Goal: Obtain resource: Download file/media

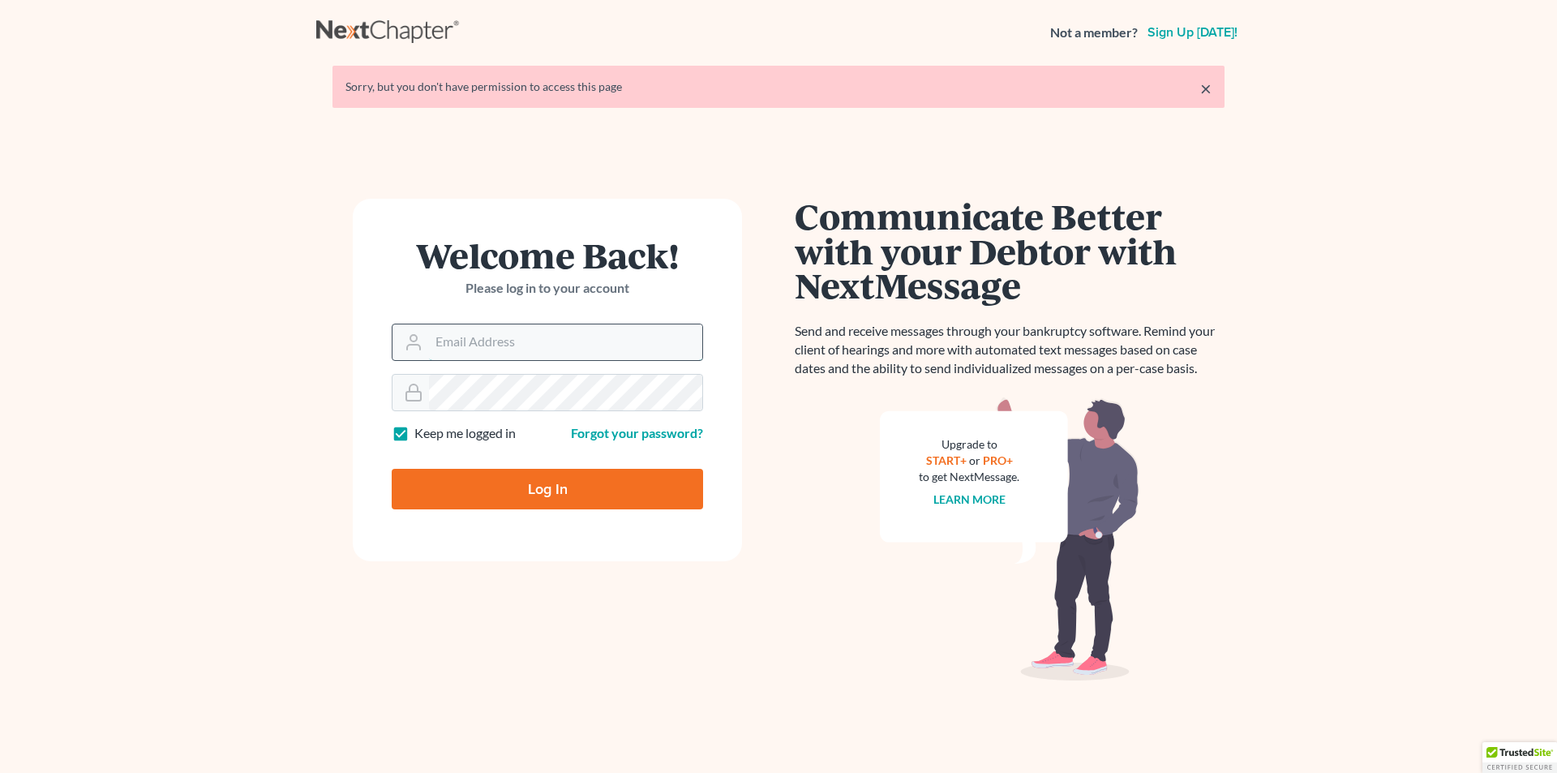
click at [510, 336] on input "Email Address" at bounding box center [565, 342] width 273 height 36
type input "[PERSON_NAME][EMAIL_ADDRESS][DOMAIN_NAME]"
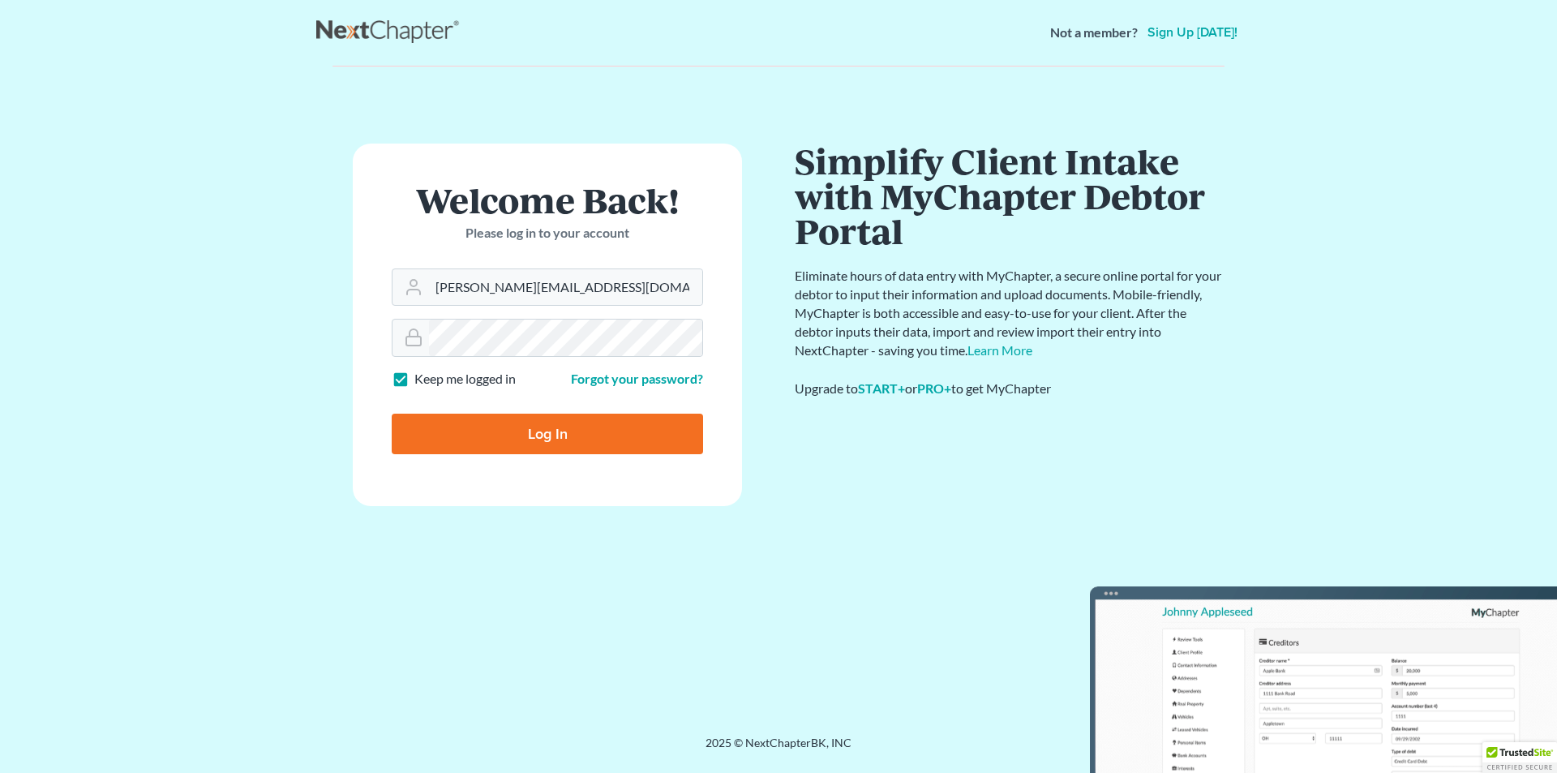
click at [567, 385] on div "Forgot your password?" at bounding box center [629, 379] width 164 height 19
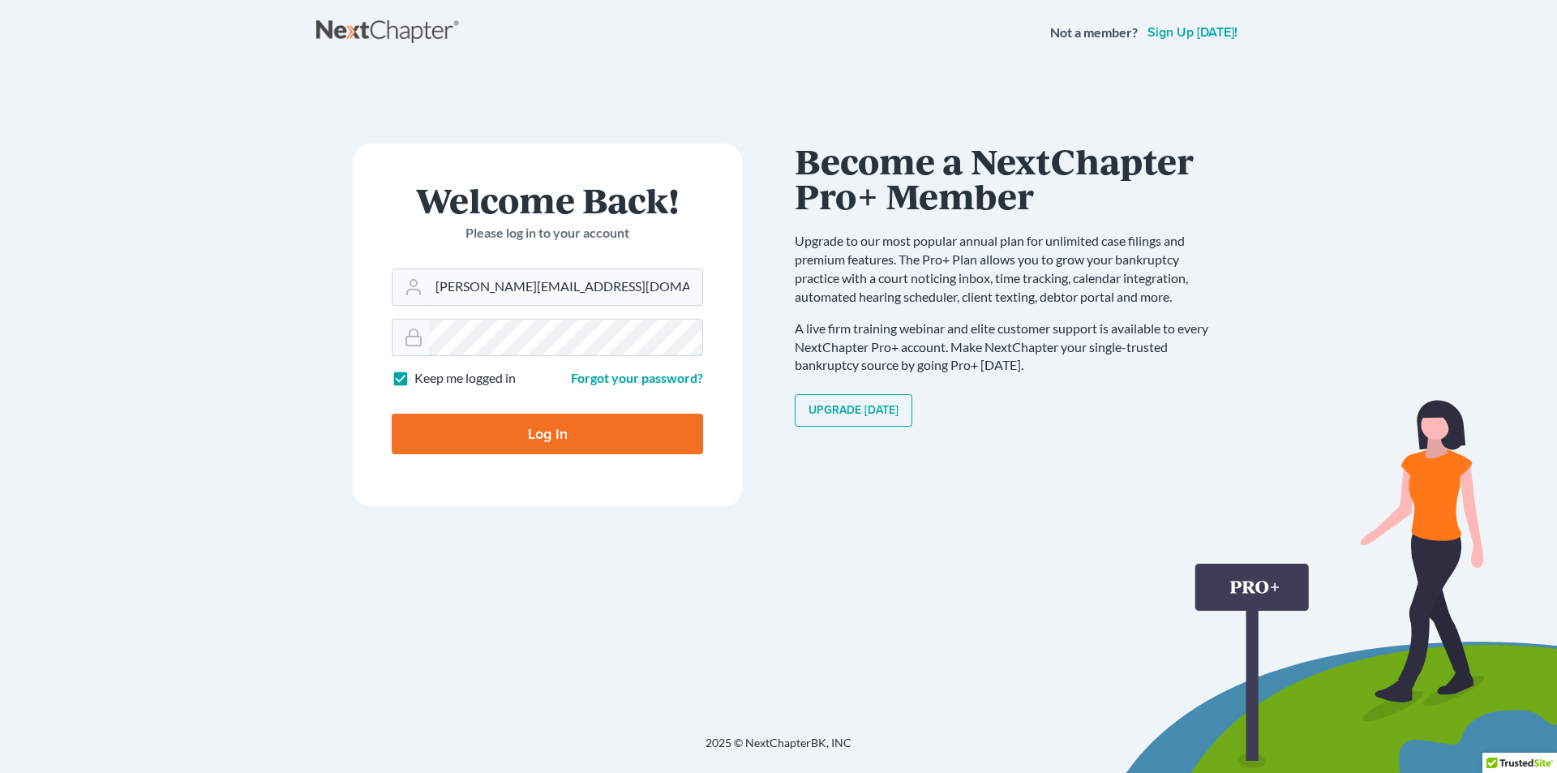
click at [392, 414] on input "Log In" at bounding box center [547, 434] width 311 height 41
type input "Thinking..."
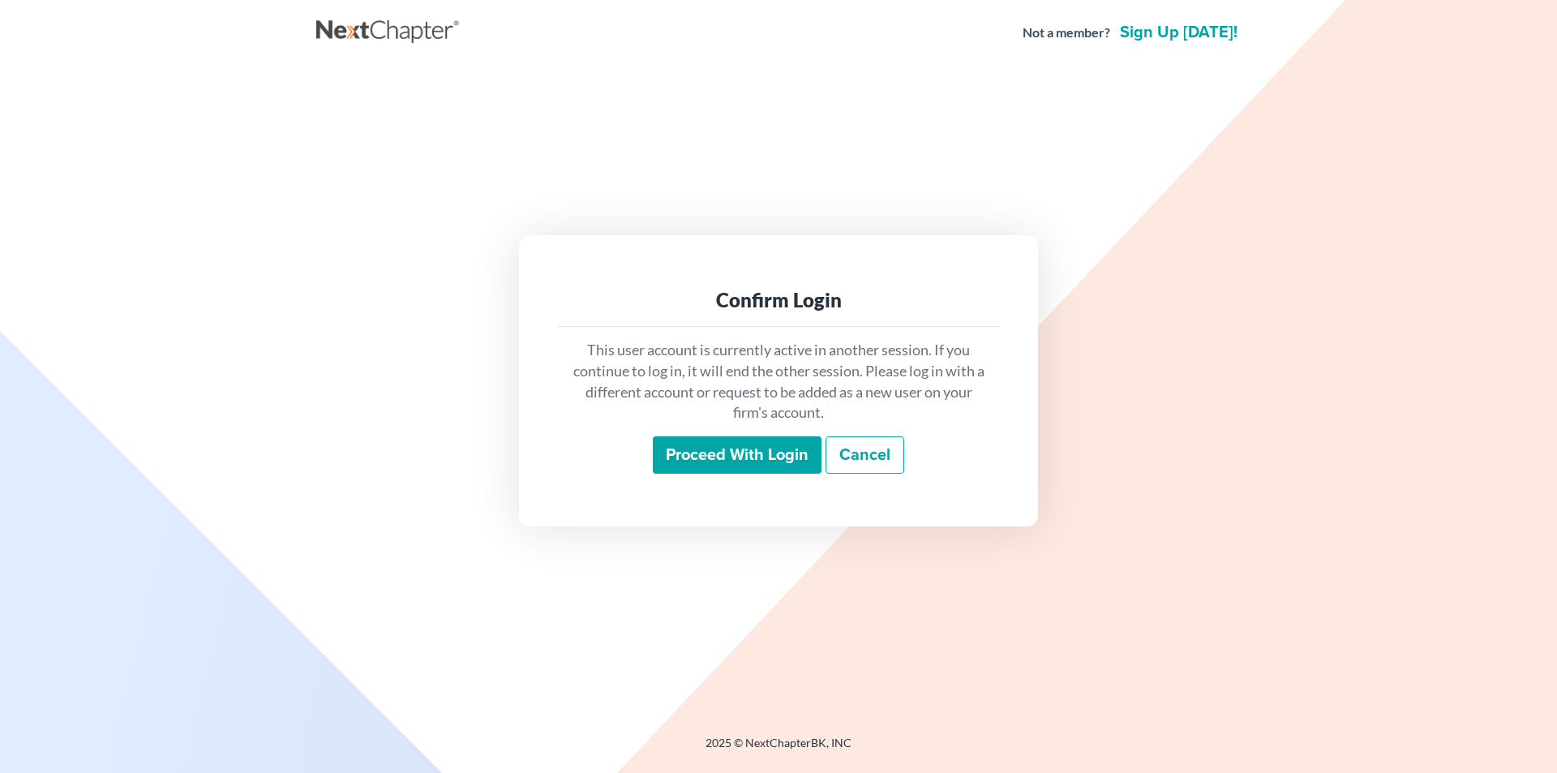
click at [793, 447] on input "Proceed with login" at bounding box center [737, 454] width 169 height 37
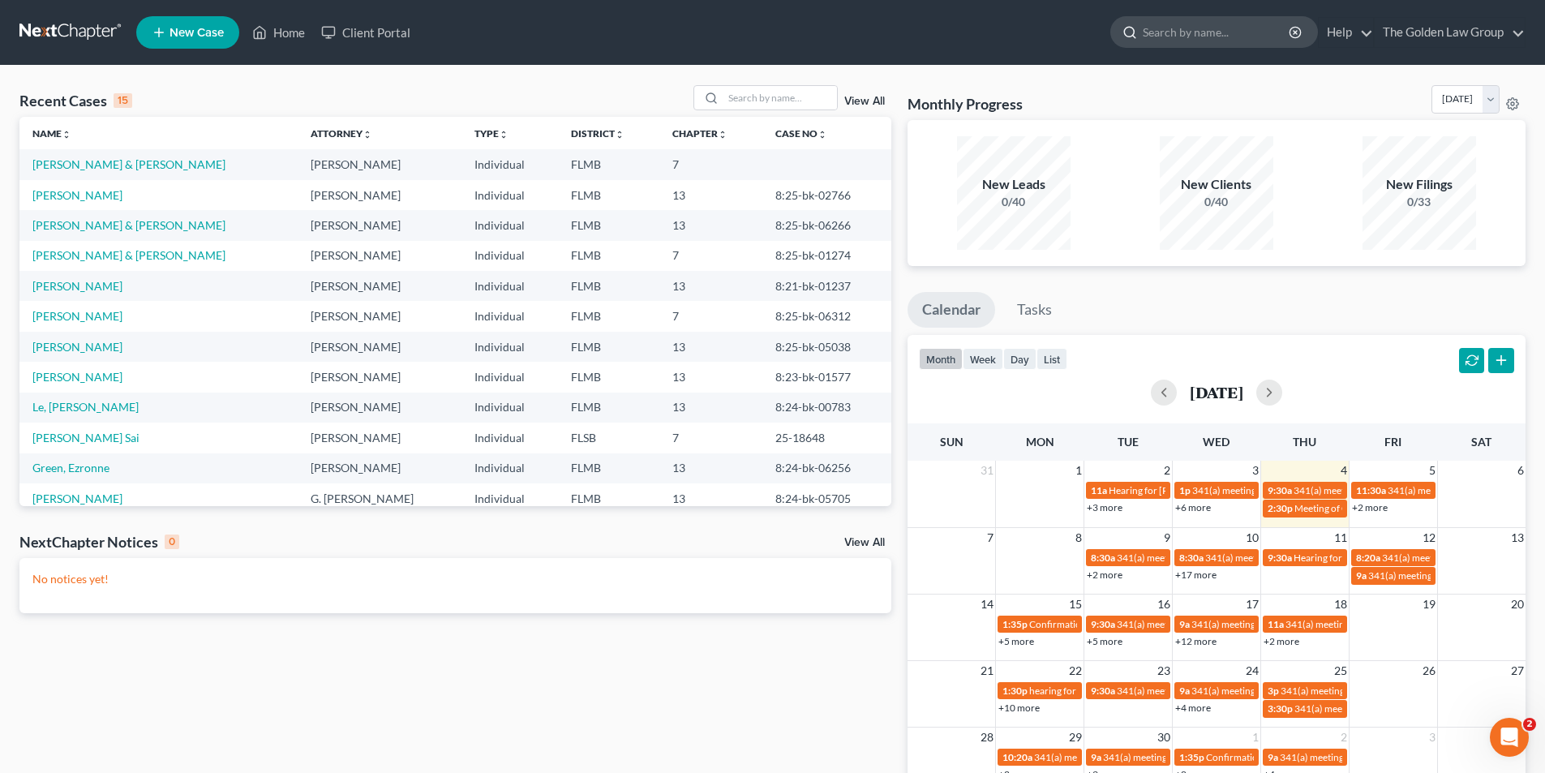
click at [1201, 36] on input "search" at bounding box center [1217, 32] width 148 height 30
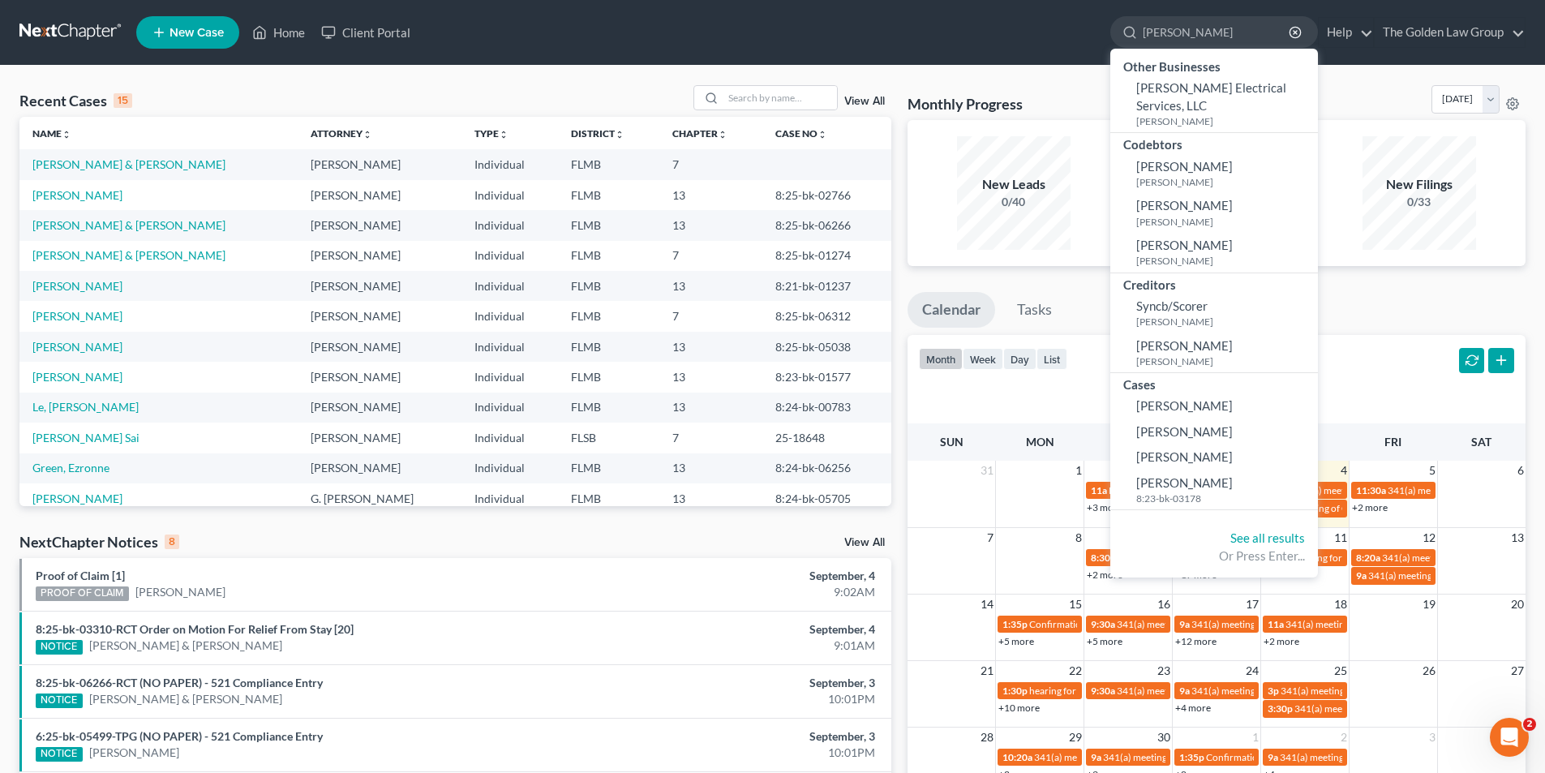
type input "[PERSON_NAME]"
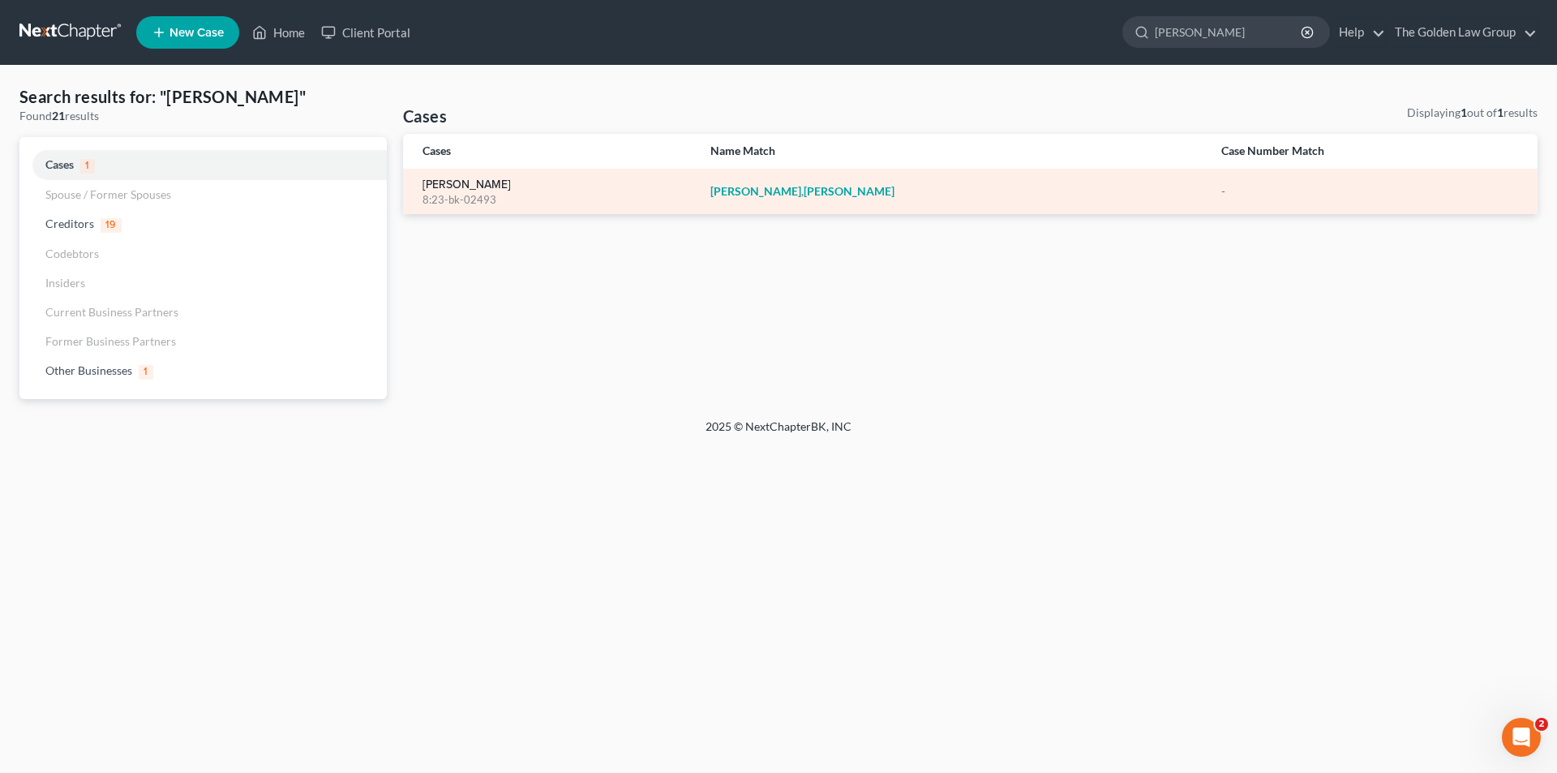
click at [455, 187] on link "[PERSON_NAME]" at bounding box center [467, 184] width 88 height 11
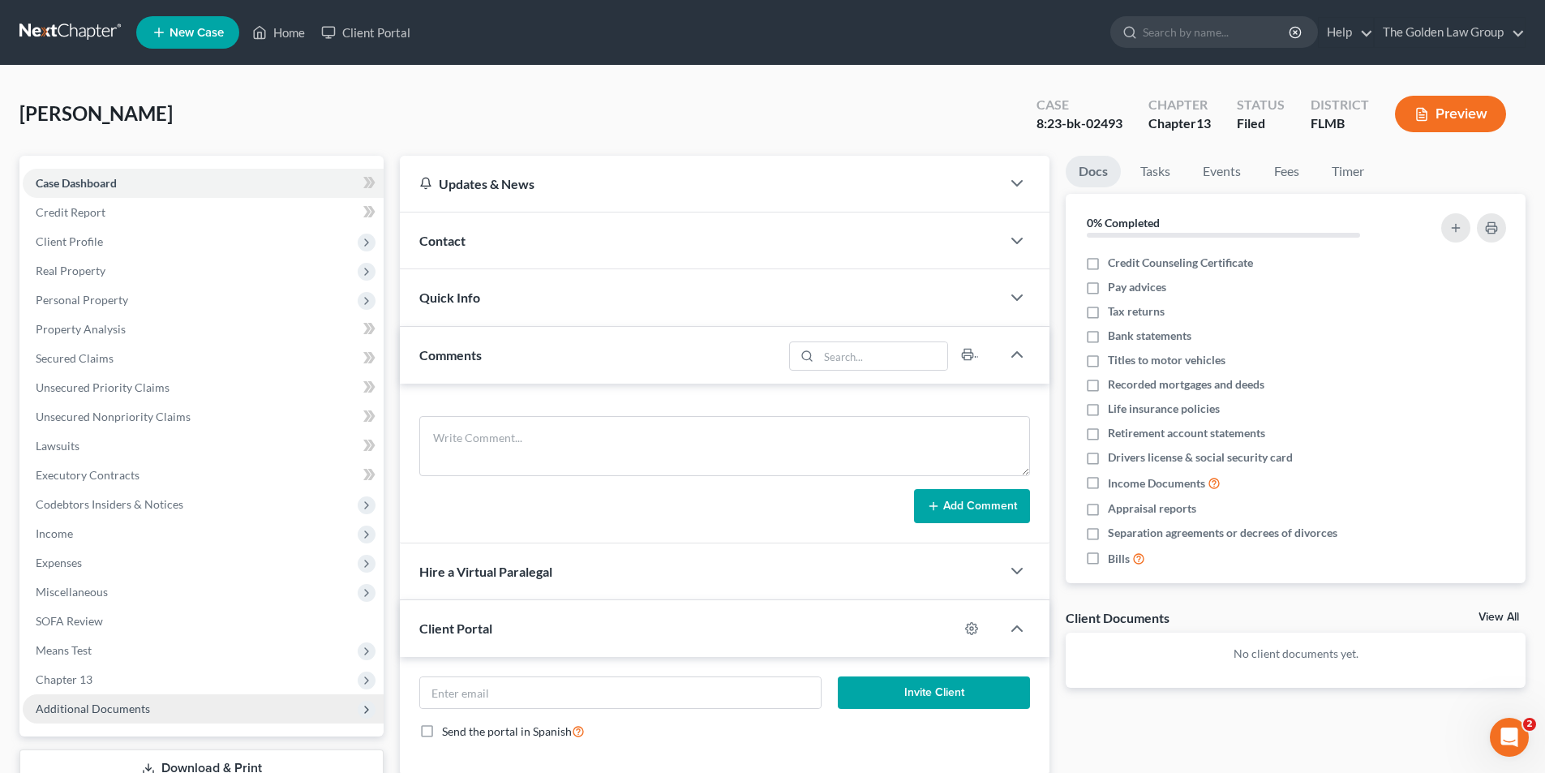
click at [107, 711] on span "Additional Documents" at bounding box center [93, 709] width 114 height 14
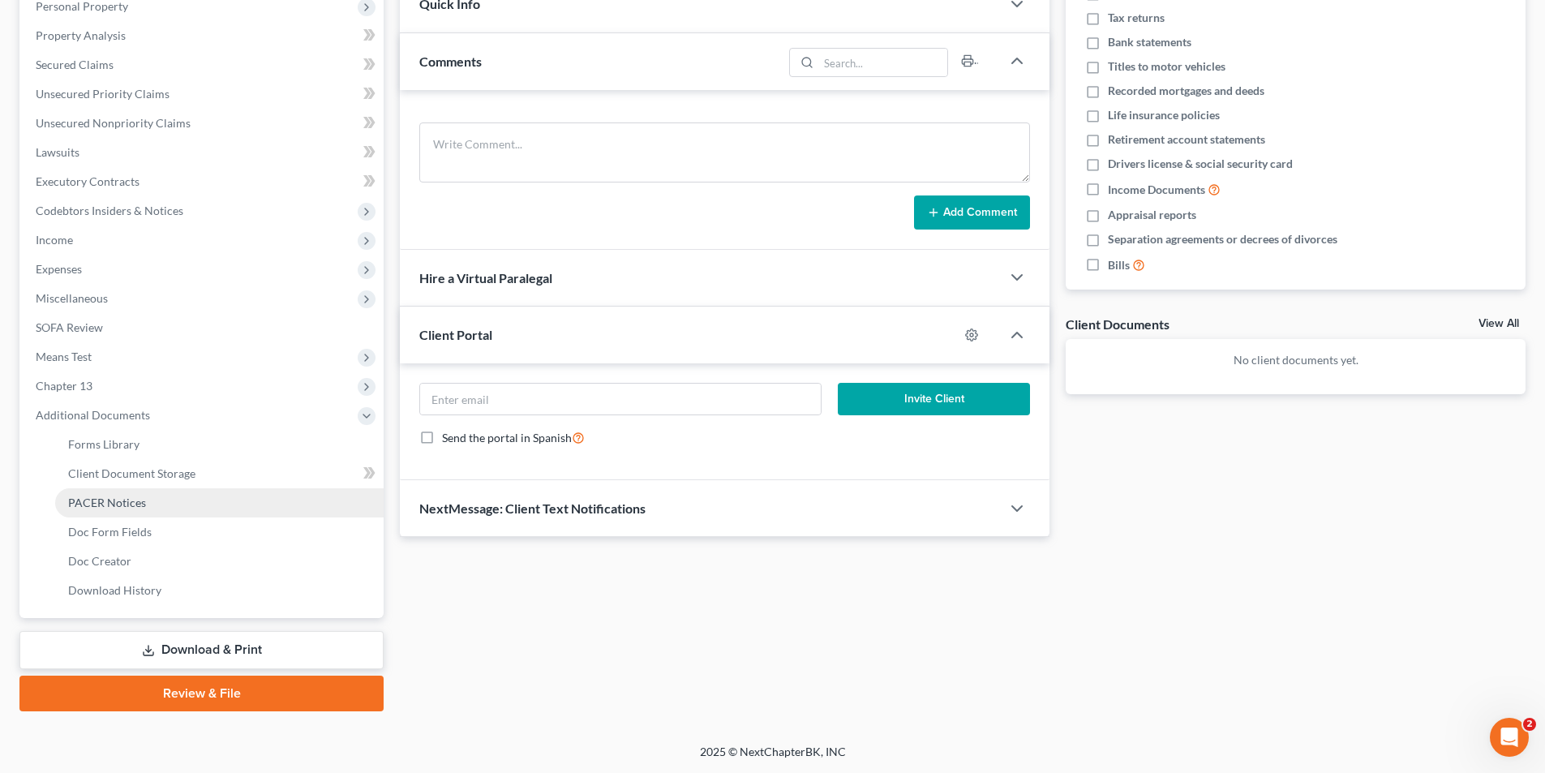
click at [128, 499] on span "PACER Notices" at bounding box center [107, 503] width 78 height 14
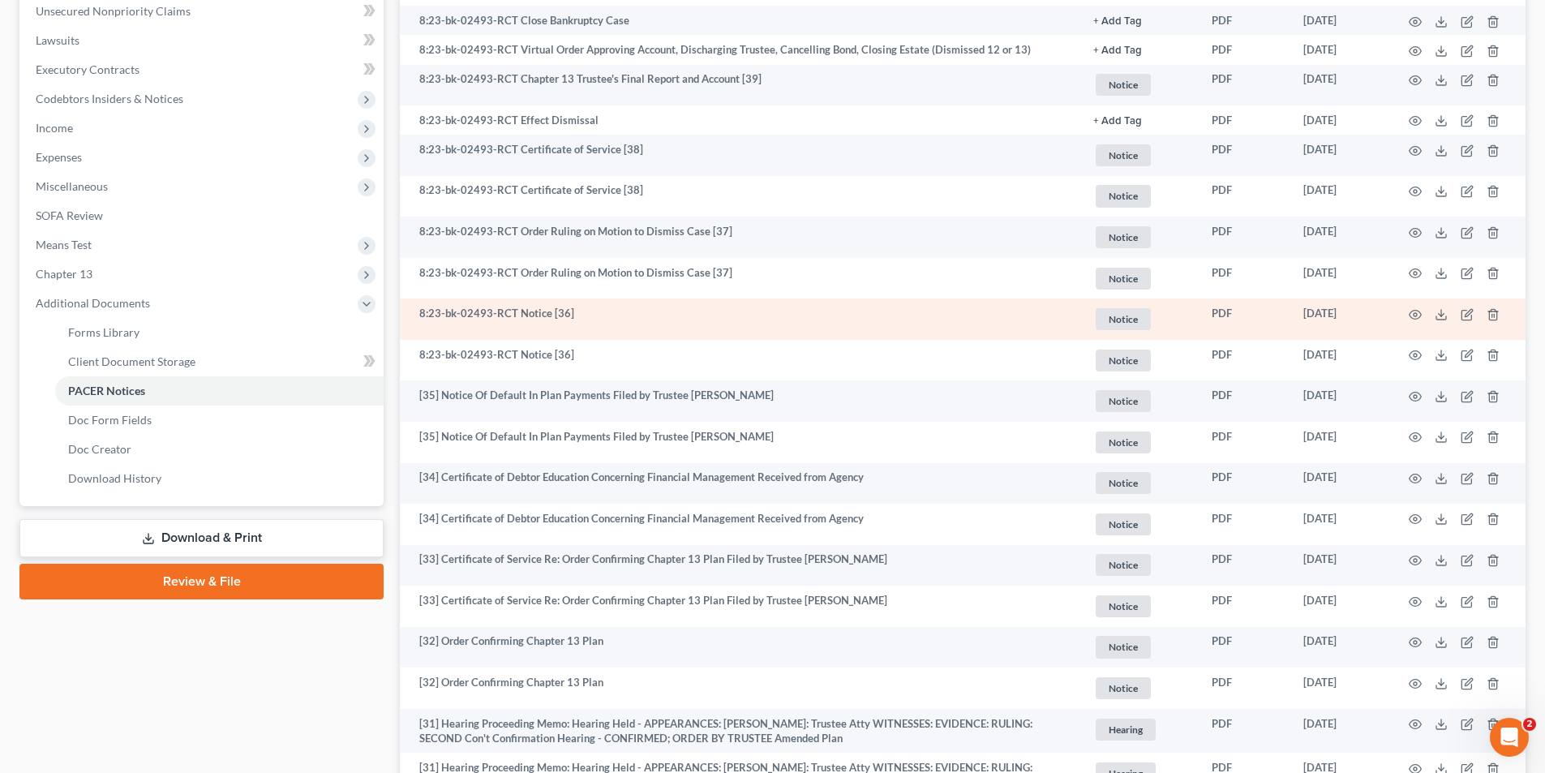
scroll to position [487, 0]
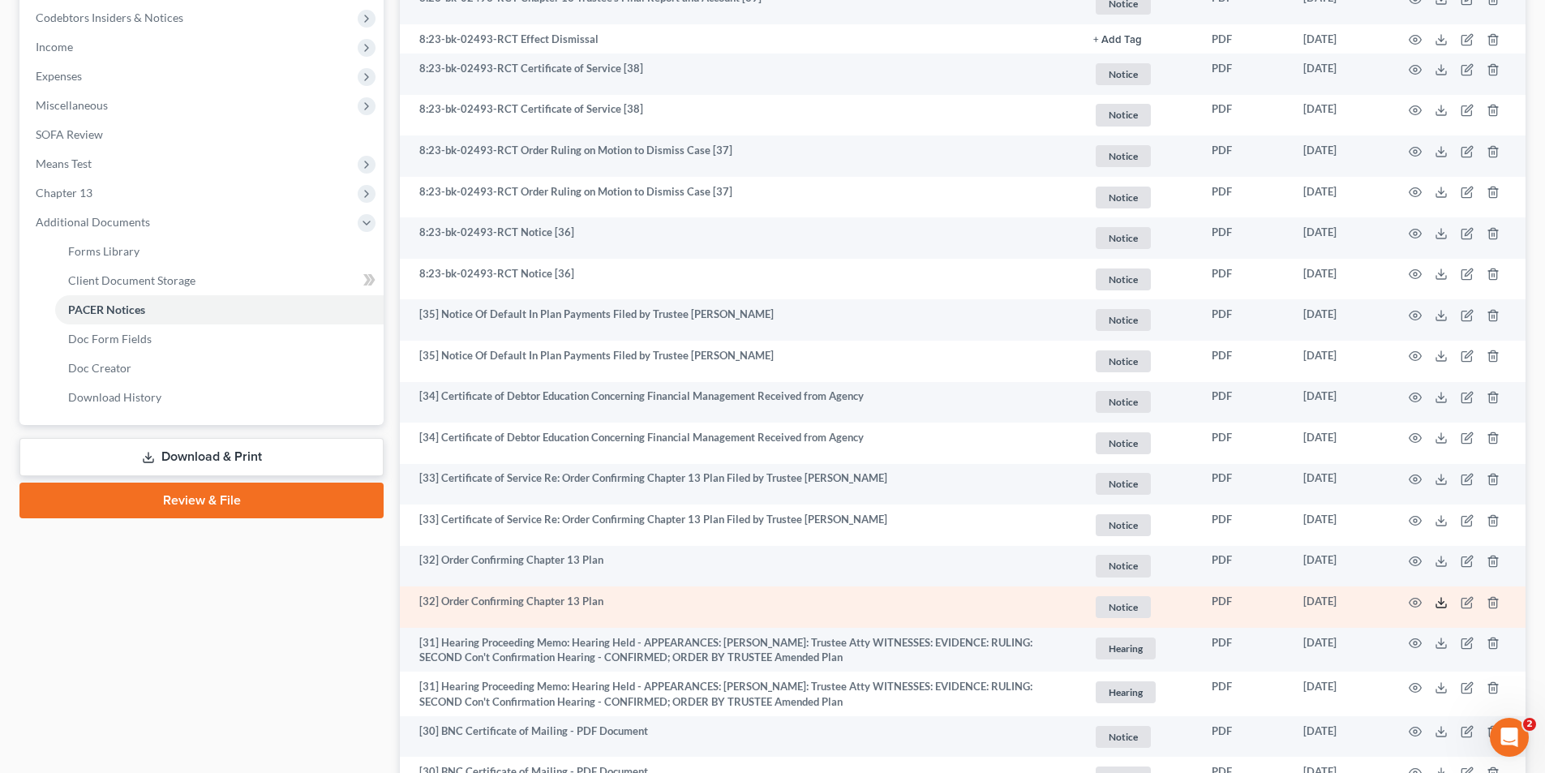
click at [1439, 603] on icon at bounding box center [1441, 602] width 13 height 13
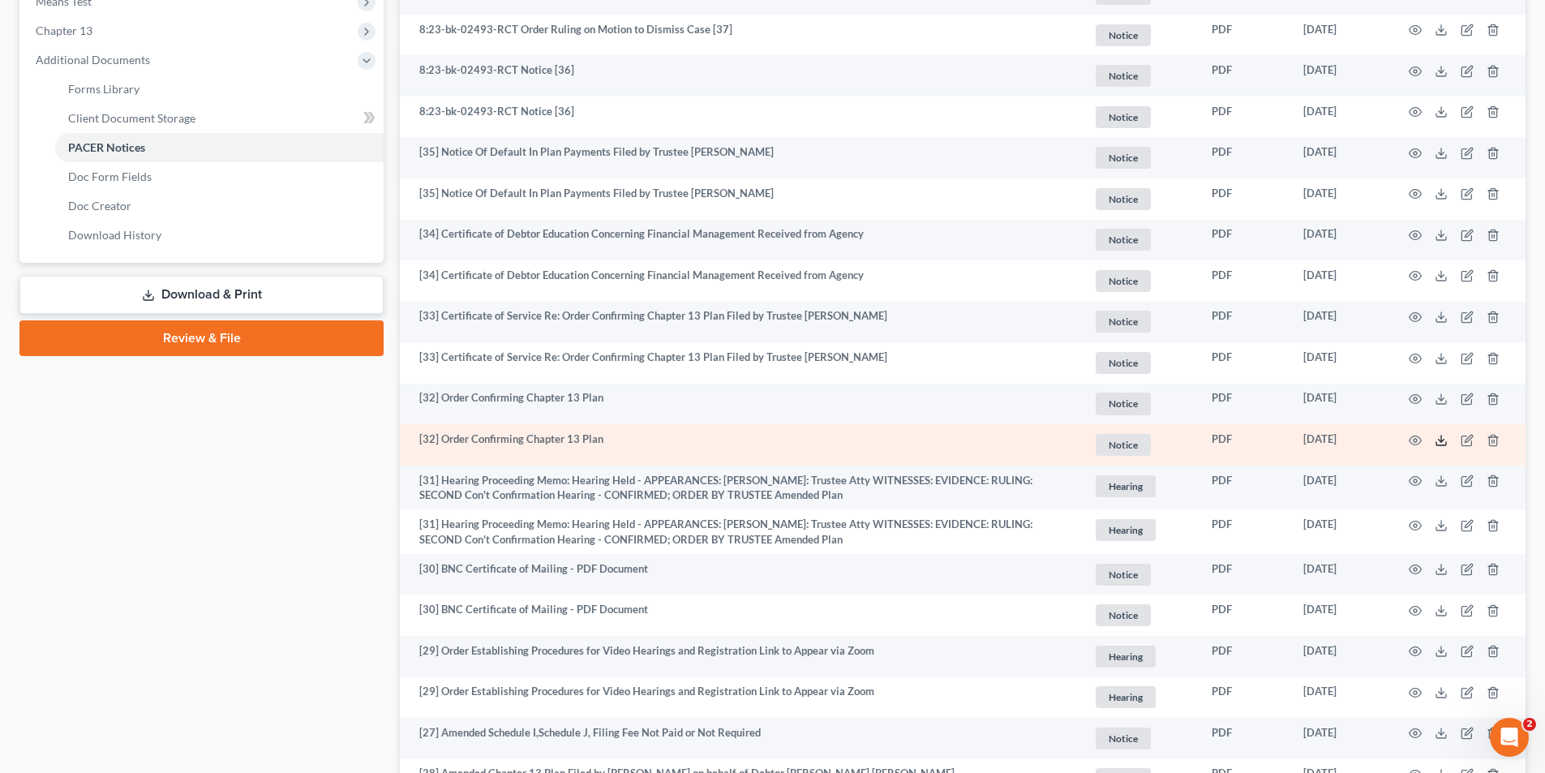
scroll to position [892, 0]
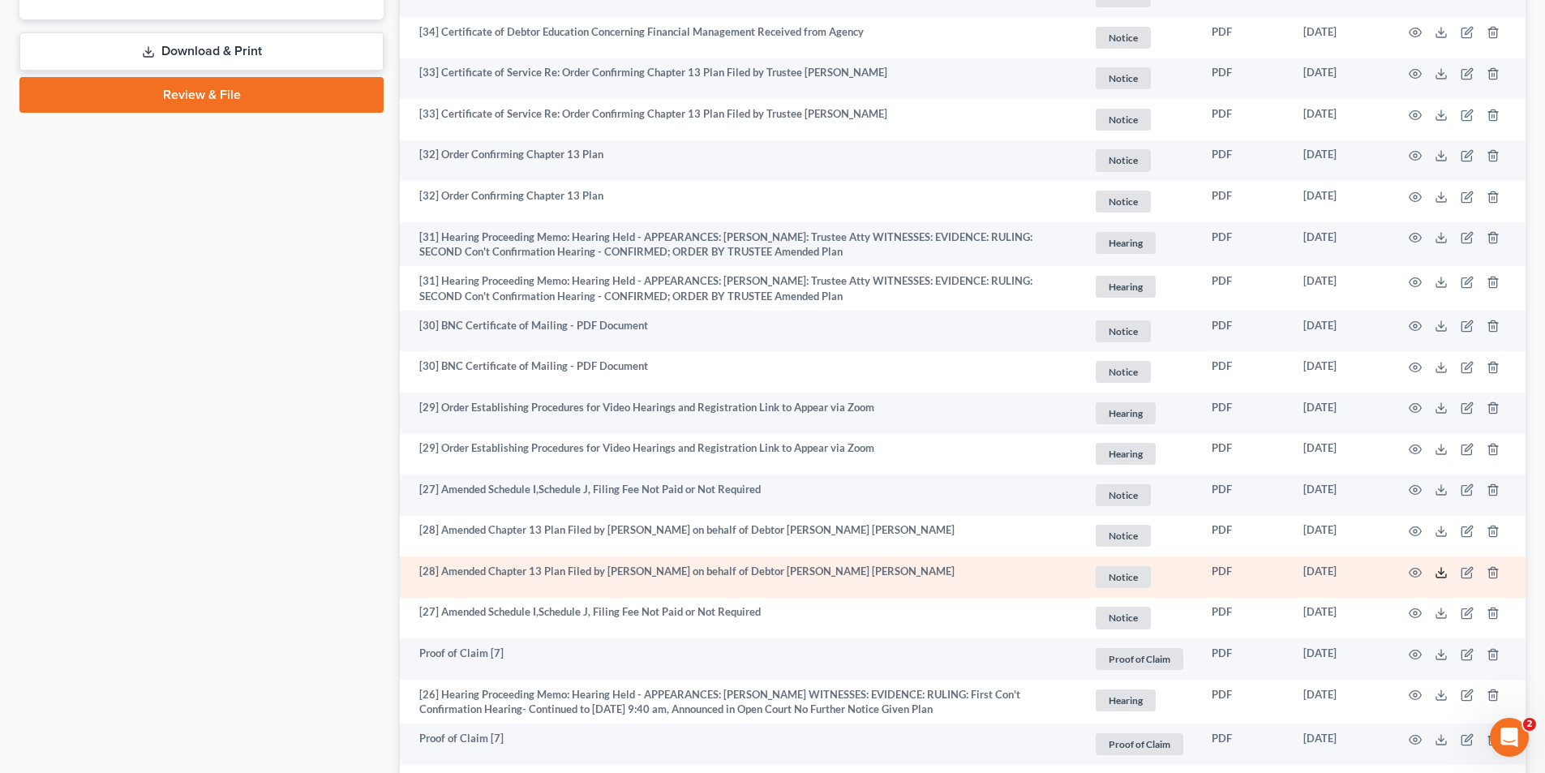
click at [1441, 569] on line at bounding box center [1441, 571] width 0 height 6
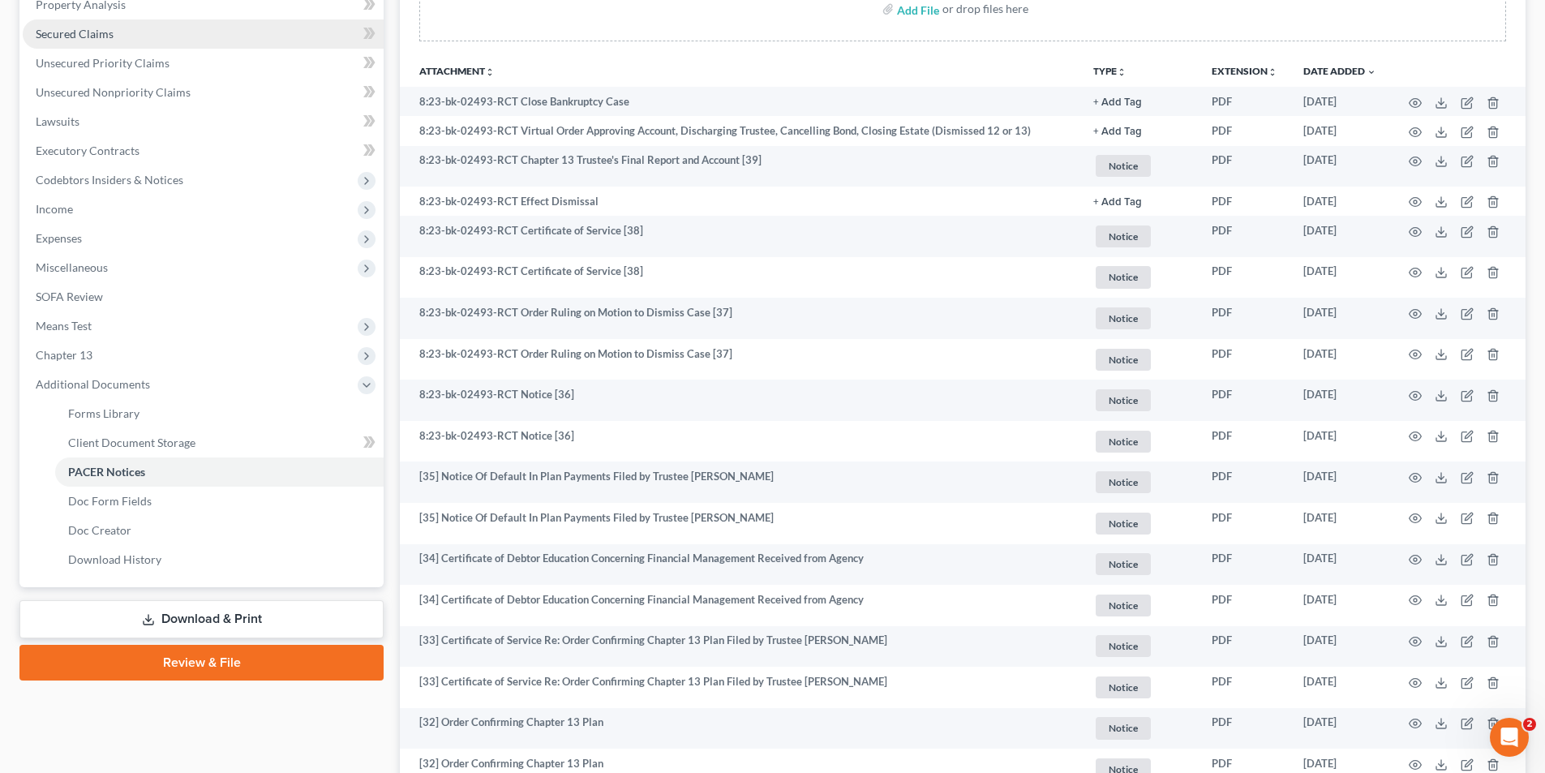
scroll to position [162, 0]
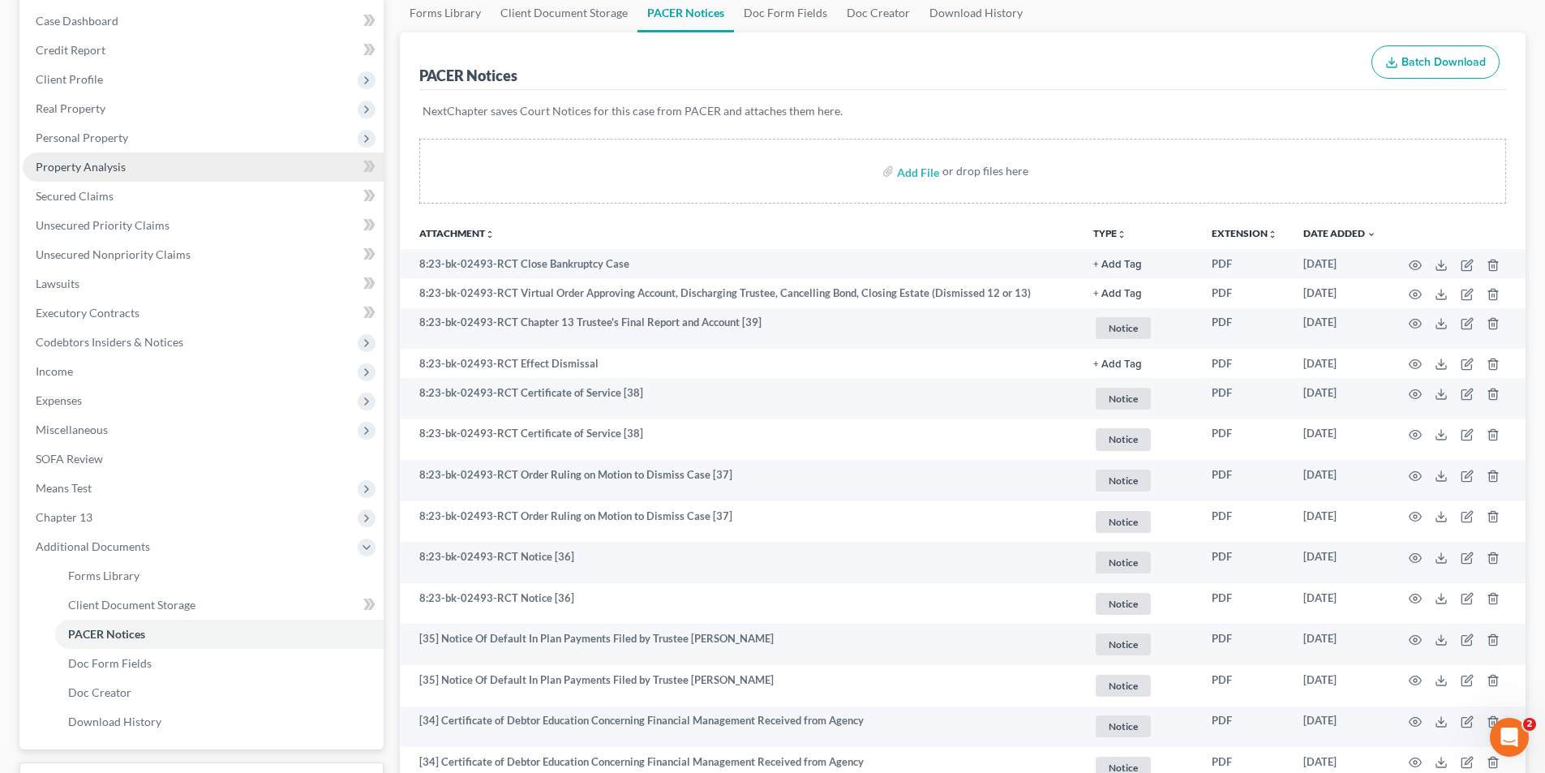
click at [77, 167] on span "Property Analysis" at bounding box center [81, 167] width 90 height 14
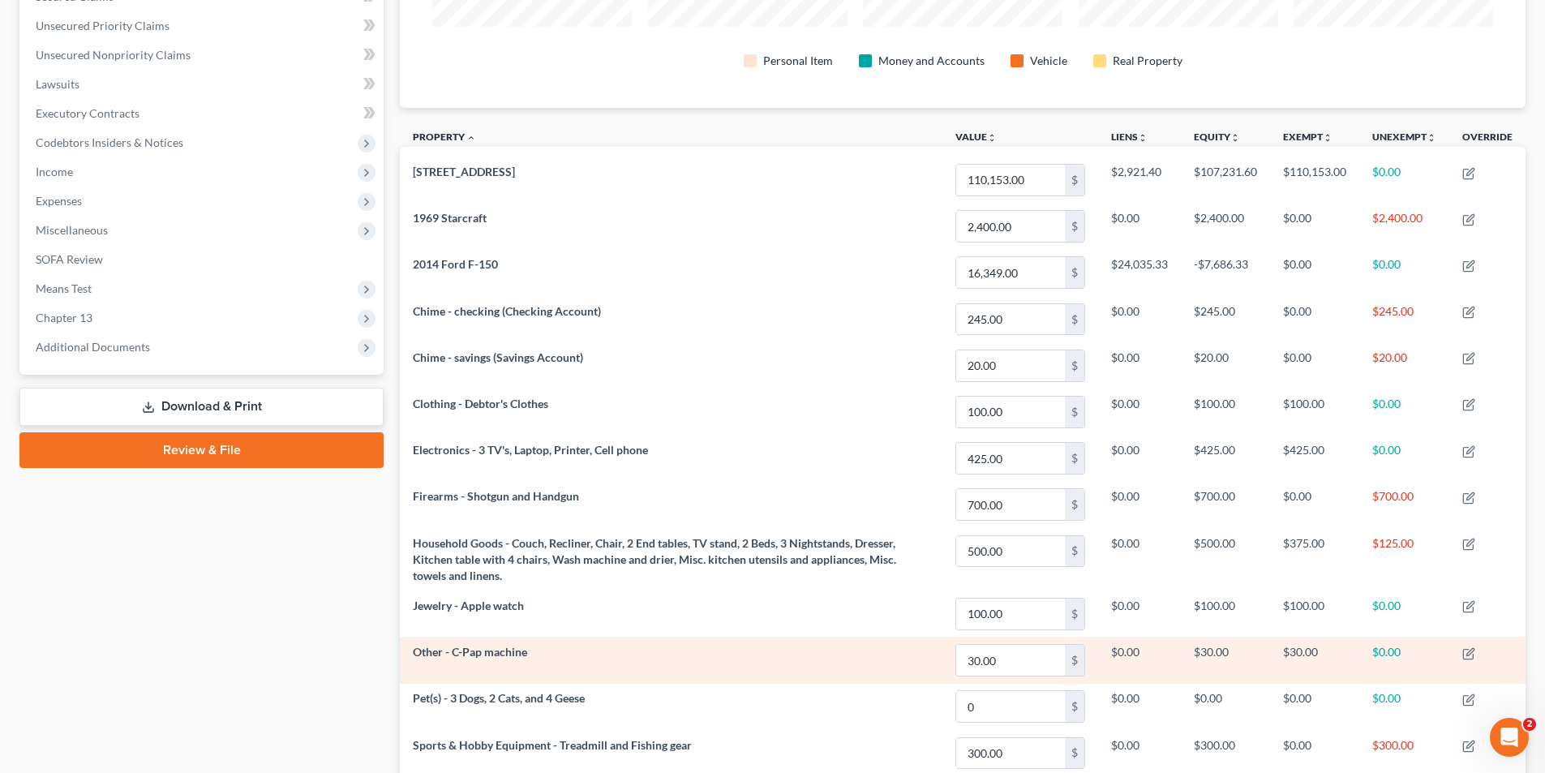
scroll to position [524, 0]
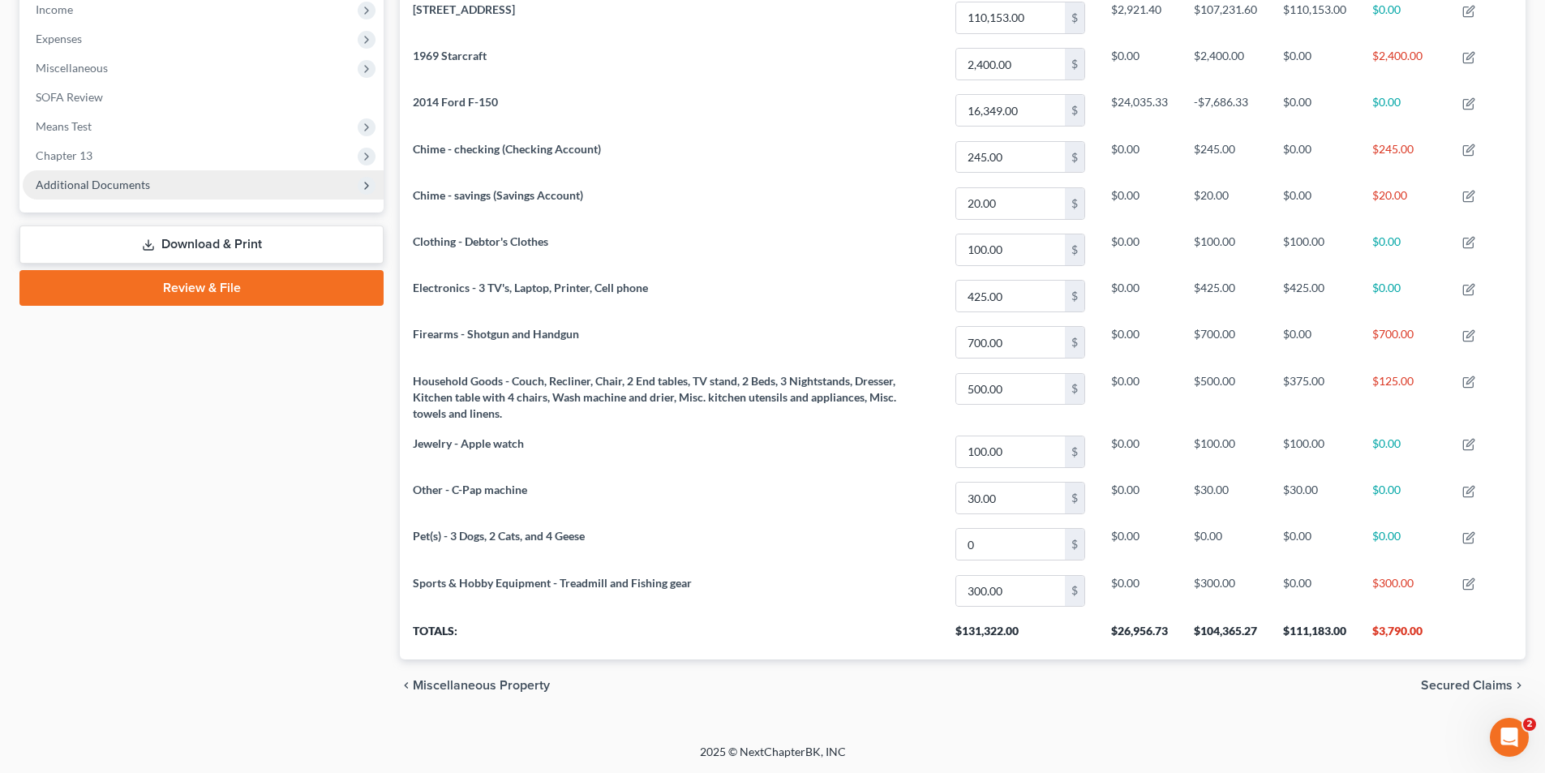
click at [87, 182] on span "Additional Documents" at bounding box center [93, 185] width 114 height 14
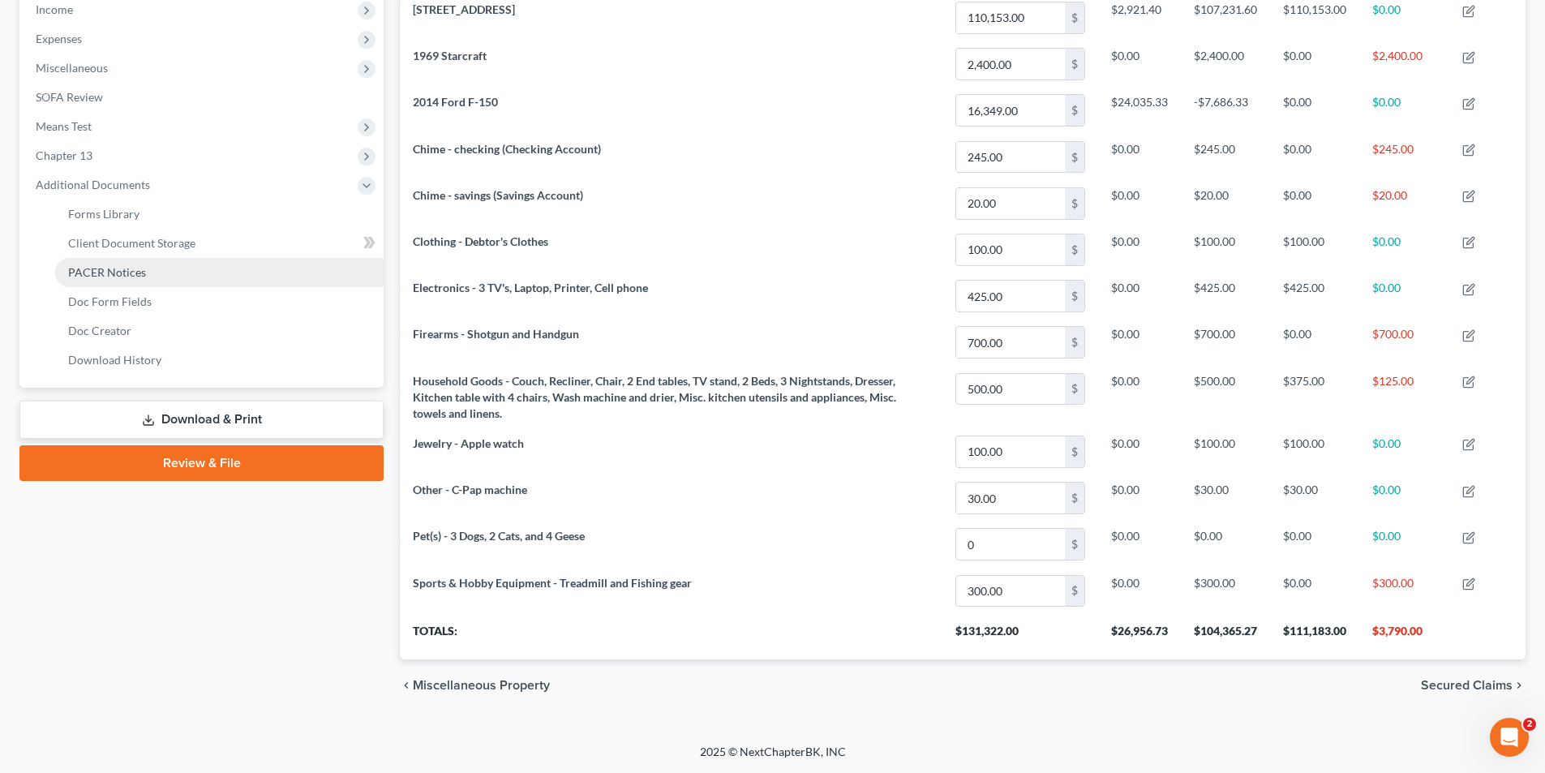
click at [121, 268] on span "PACER Notices" at bounding box center [107, 272] width 78 height 14
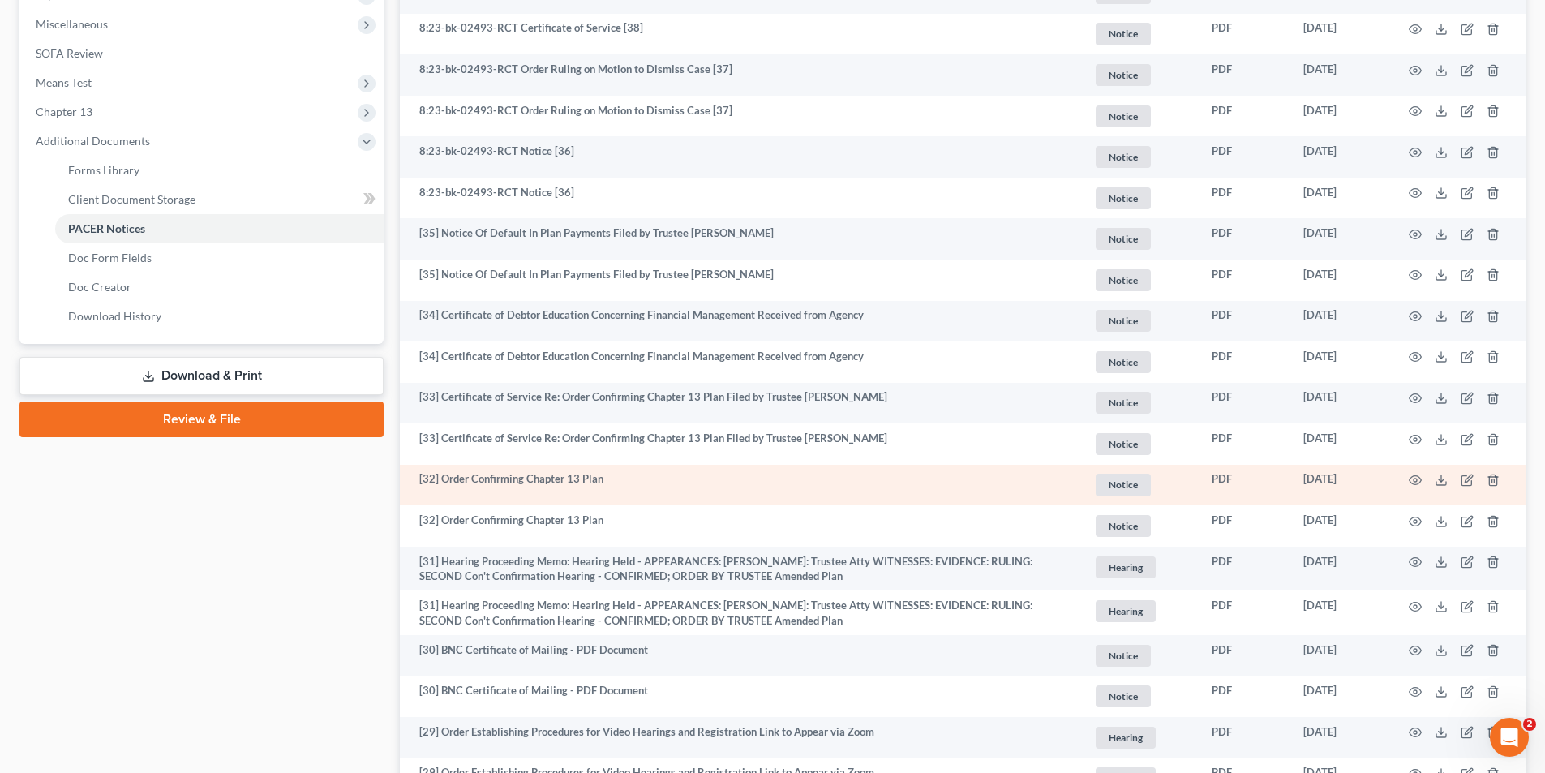
scroll to position [649, 0]
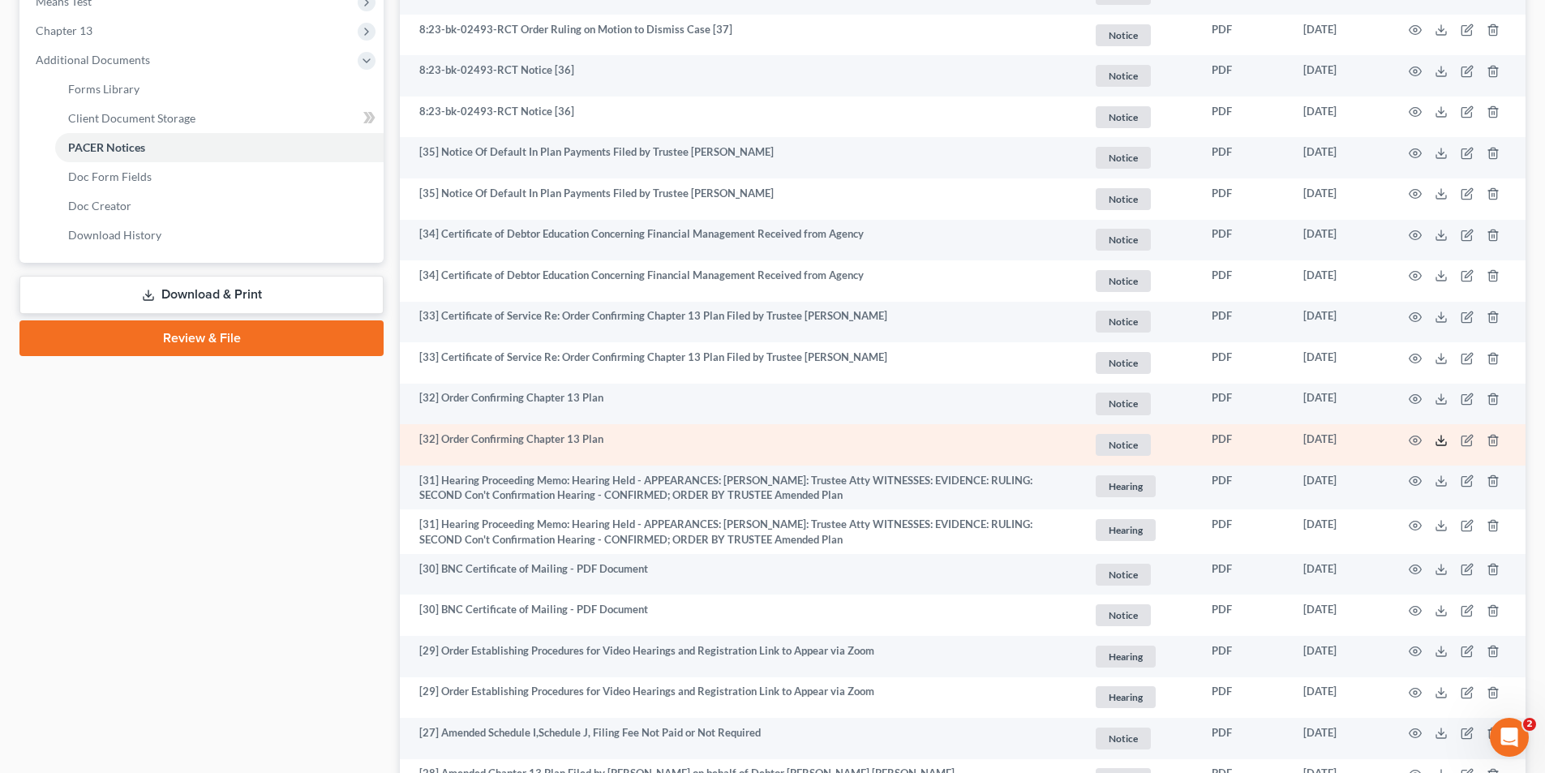
click at [1441, 438] on line at bounding box center [1441, 439] width 0 height 6
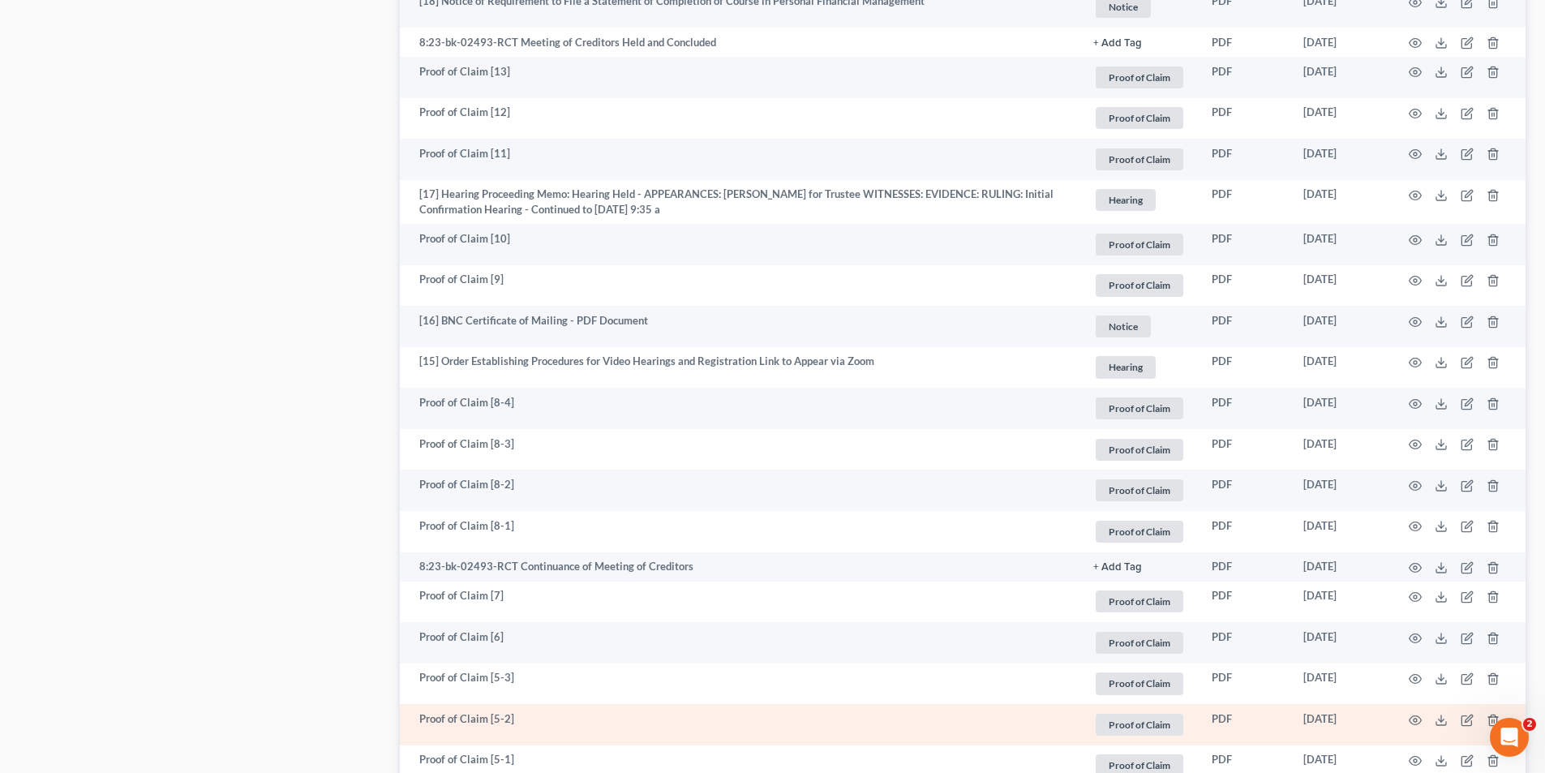
scroll to position [2352, 0]
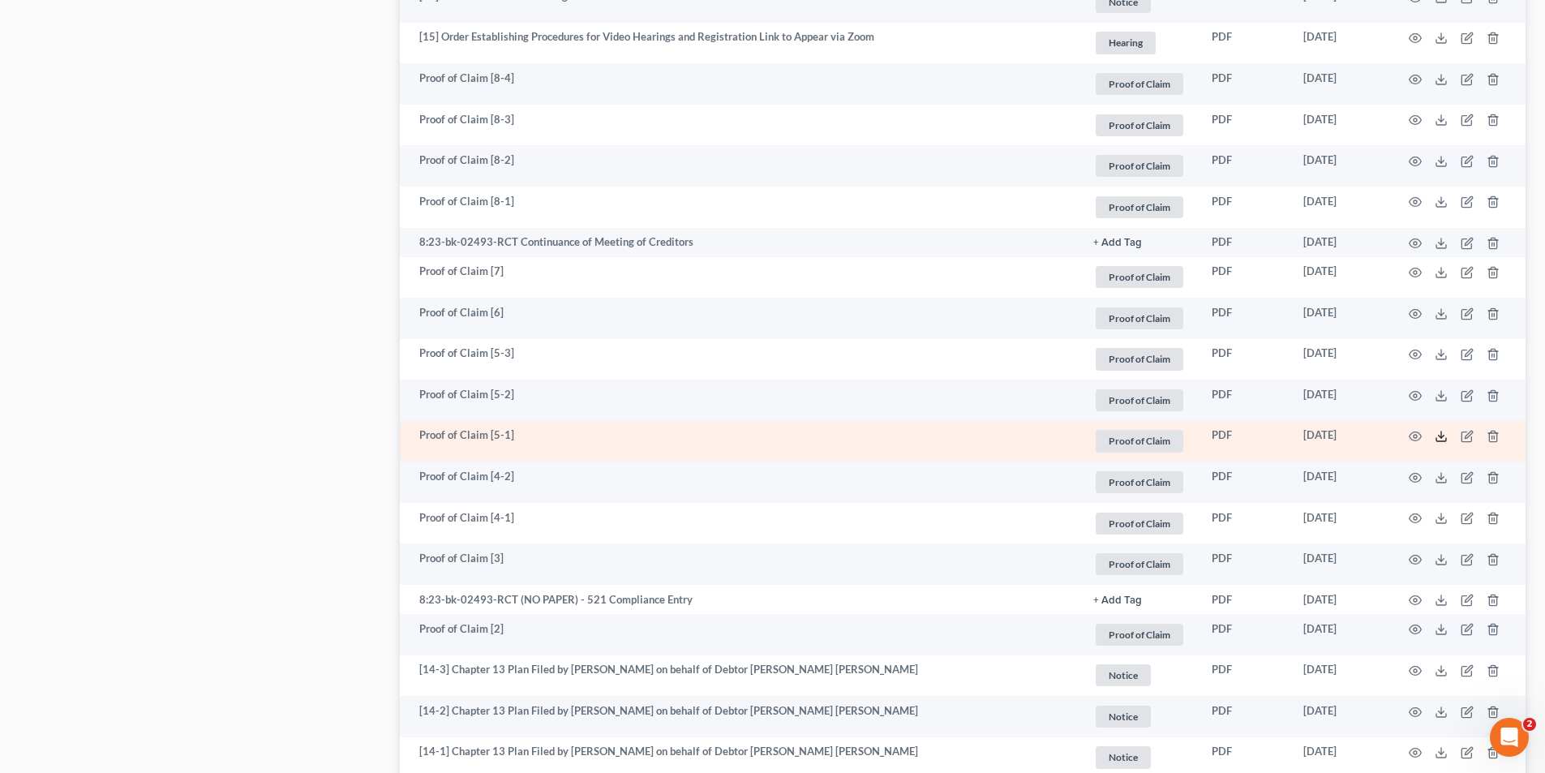
click at [1440, 436] on icon at bounding box center [1441, 436] width 13 height 13
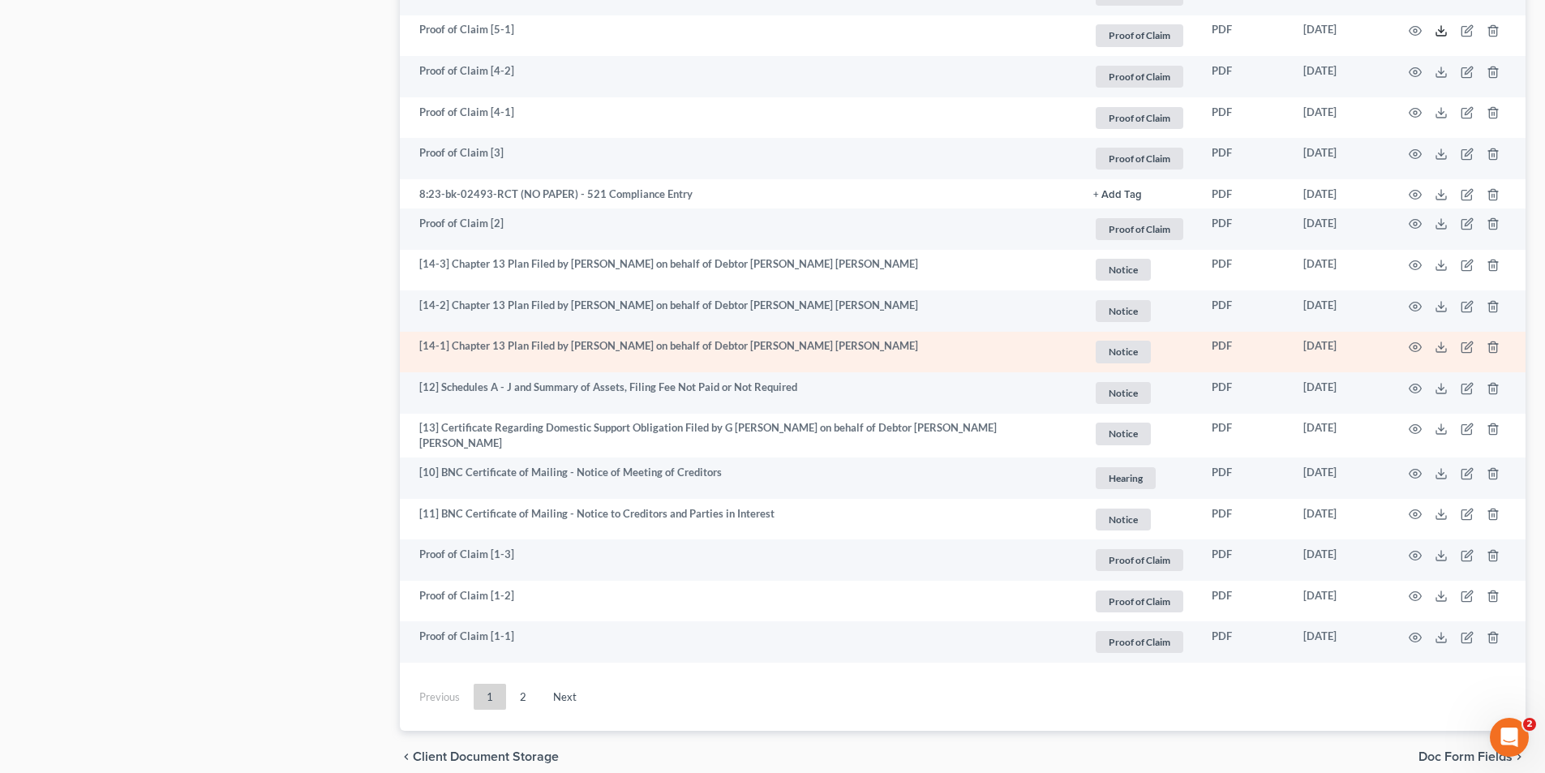
scroll to position [2826, 0]
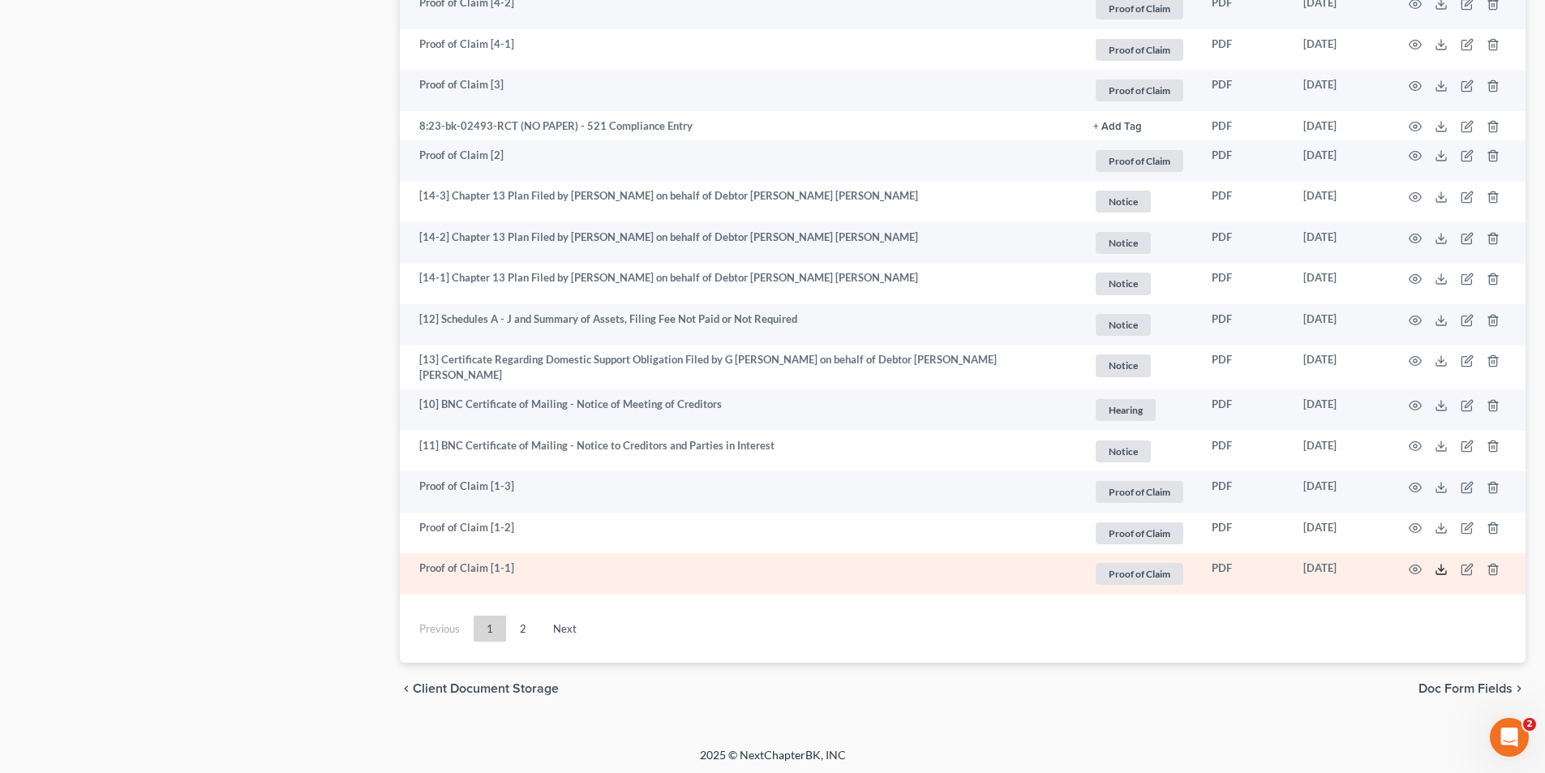
click at [1440, 569] on polyline at bounding box center [1442, 570] width 6 height 2
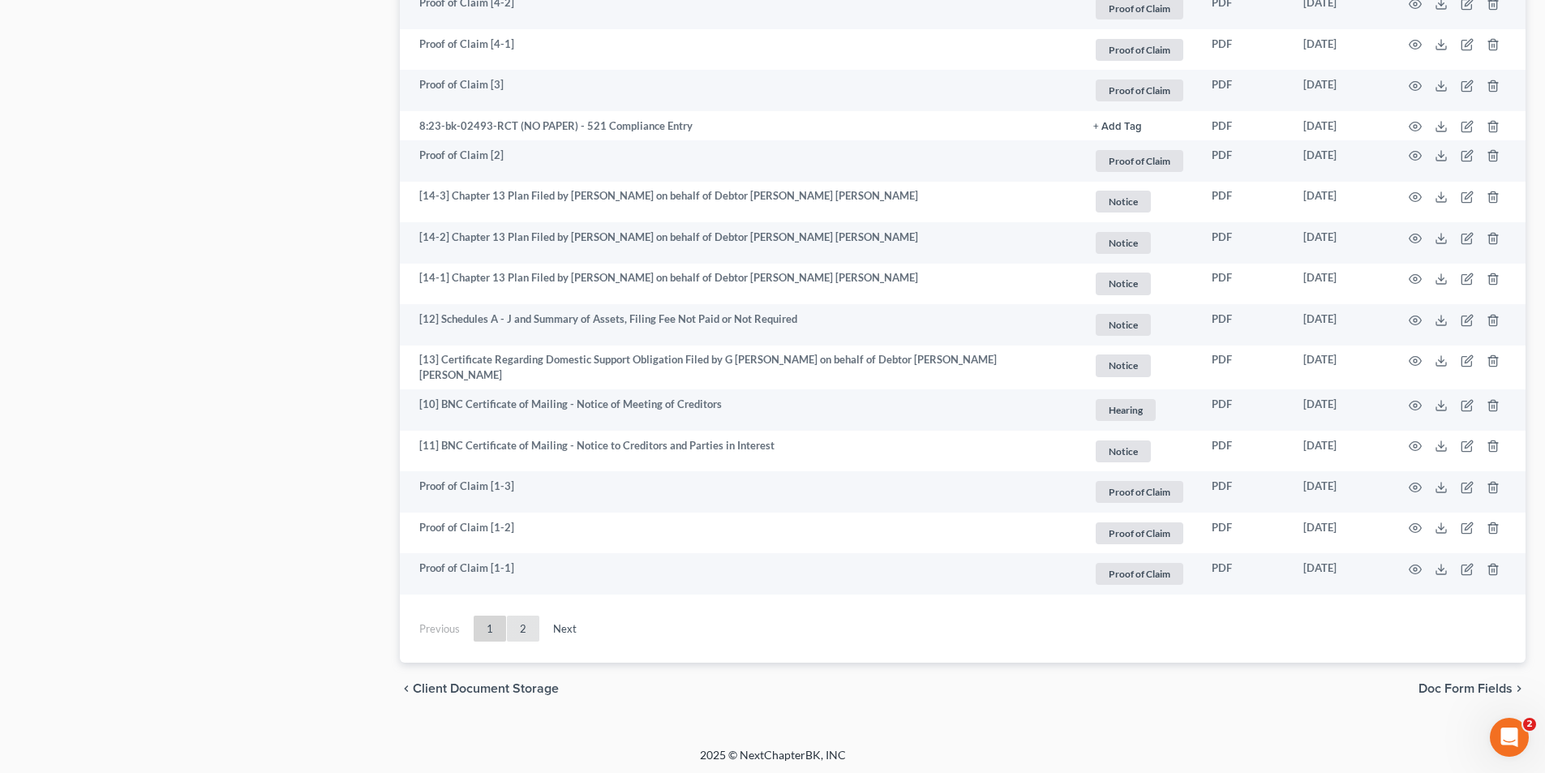
click at [524, 626] on link "2" at bounding box center [523, 629] width 32 height 26
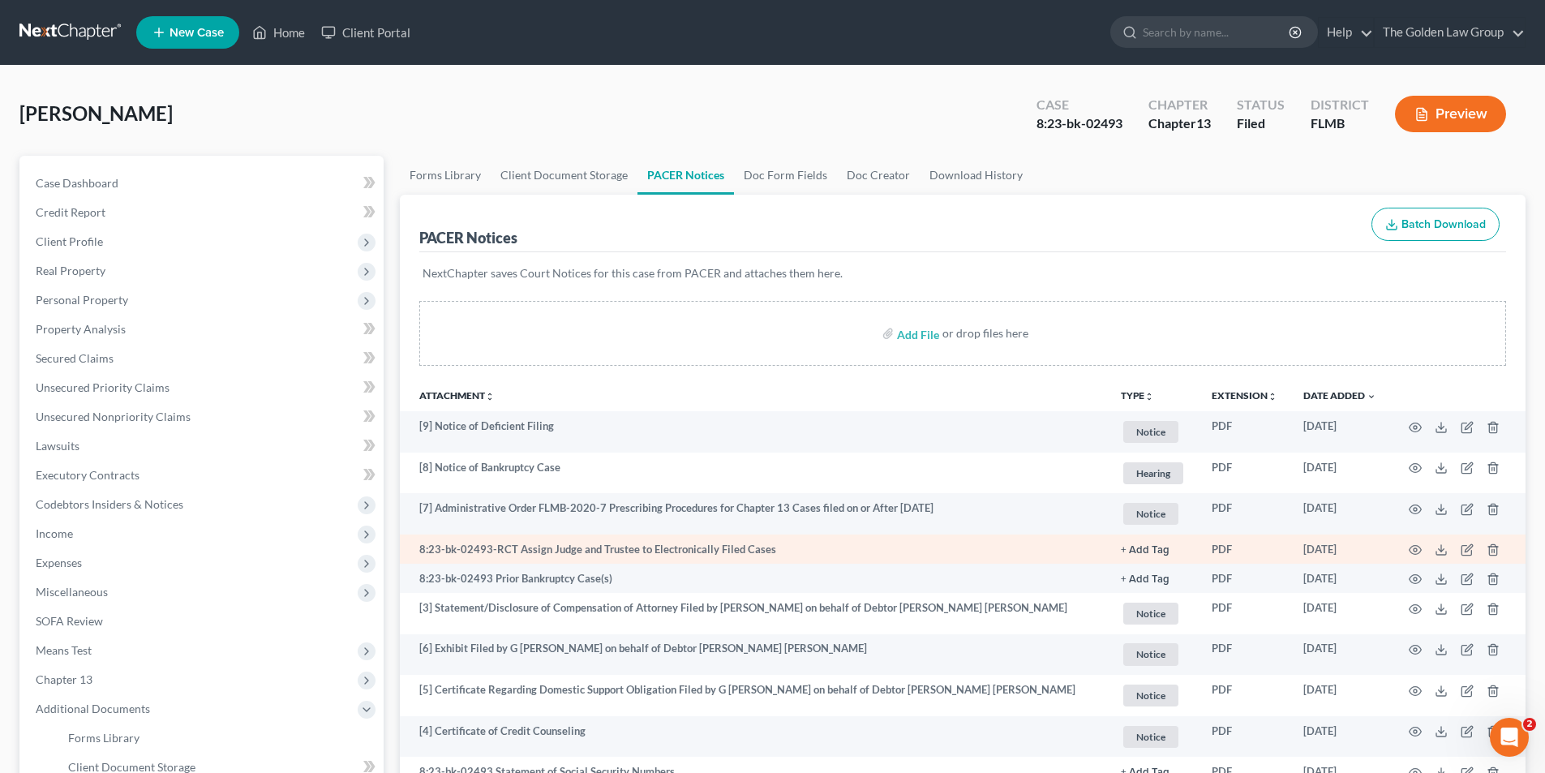
scroll to position [162, 0]
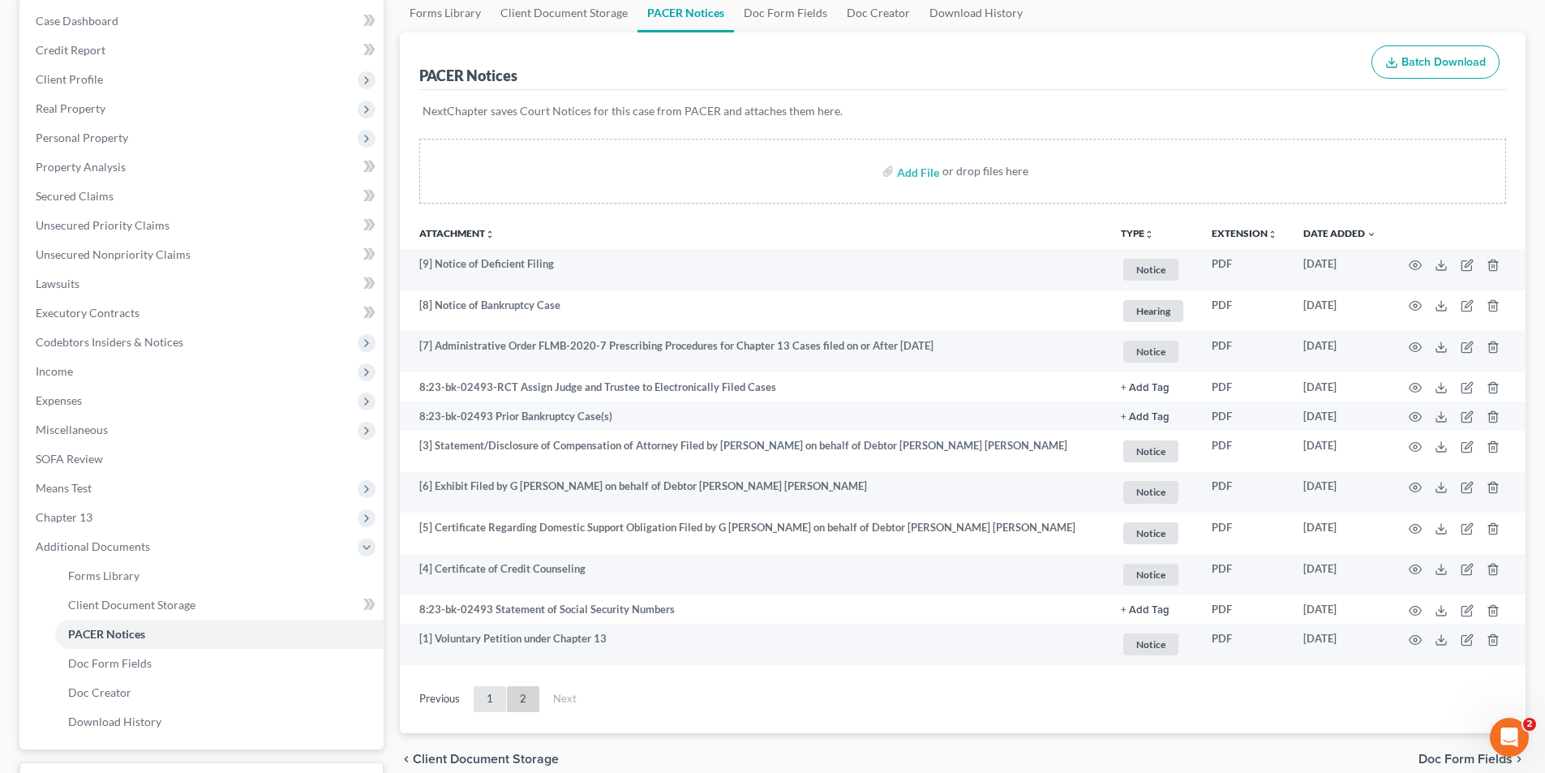
click at [485, 696] on link "1" at bounding box center [490, 699] width 32 height 26
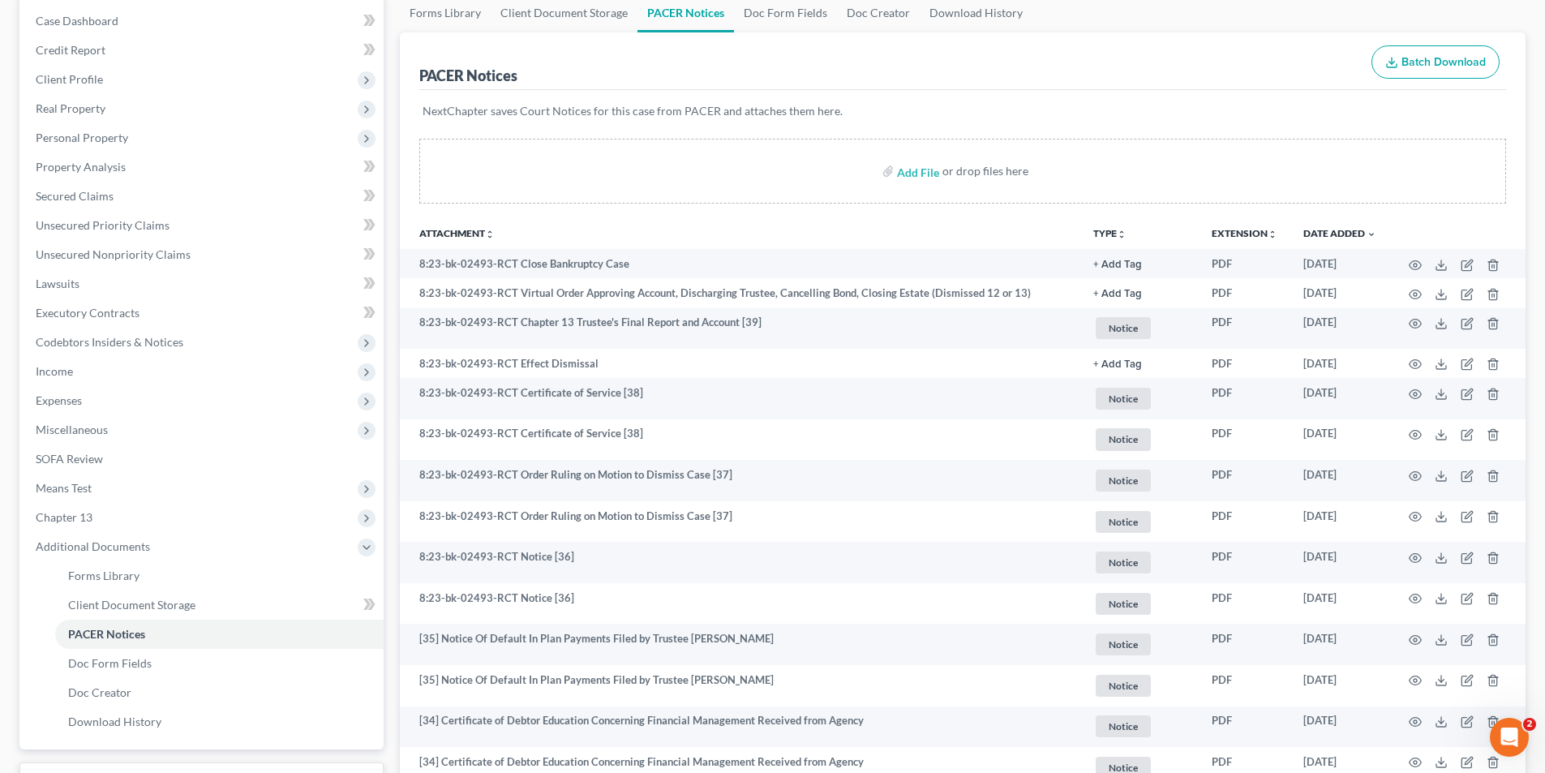
scroll to position [0, 0]
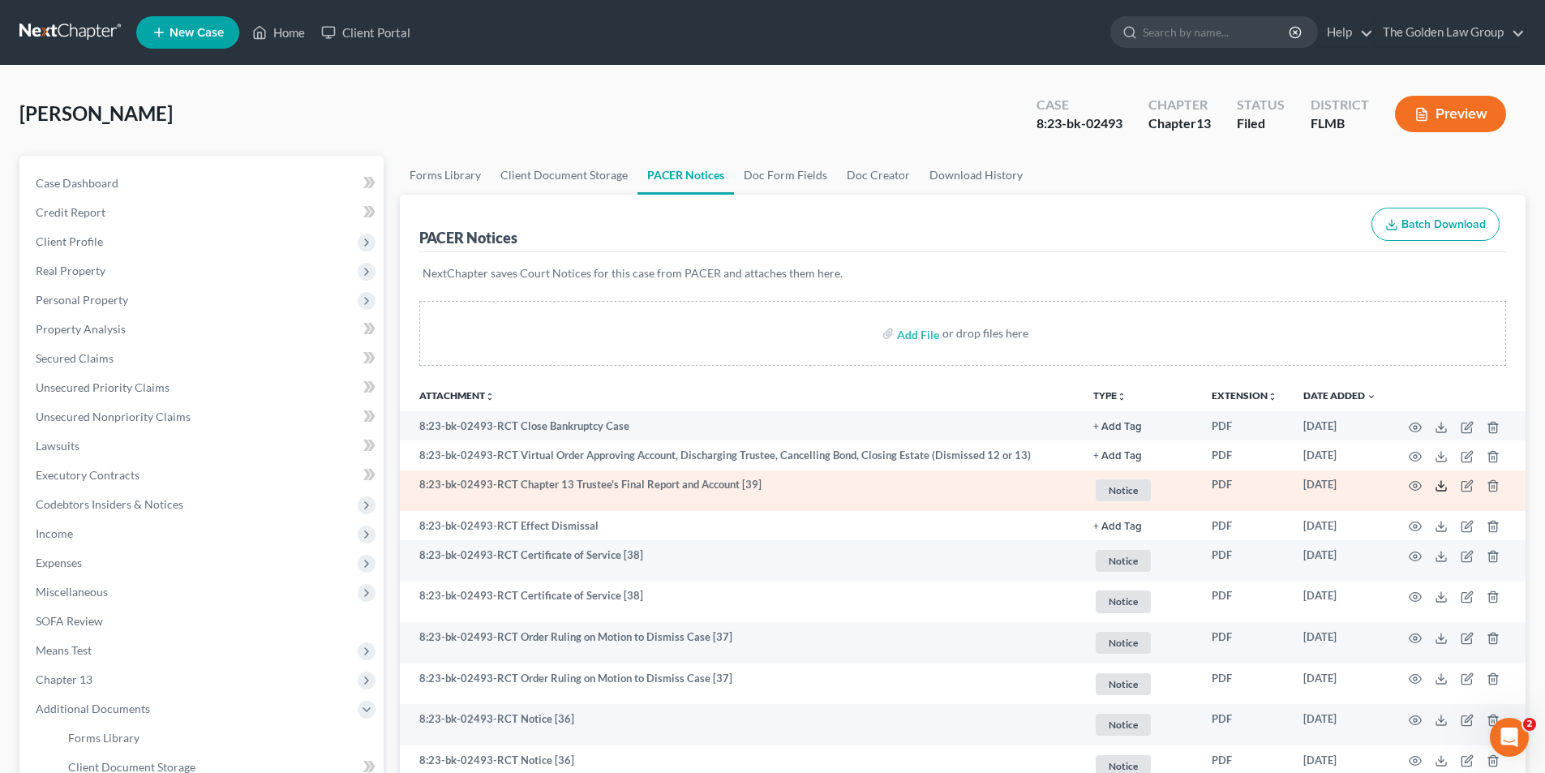
click at [1440, 487] on icon at bounding box center [1441, 485] width 13 height 13
